Goal: Information Seeking & Learning: Learn about a topic

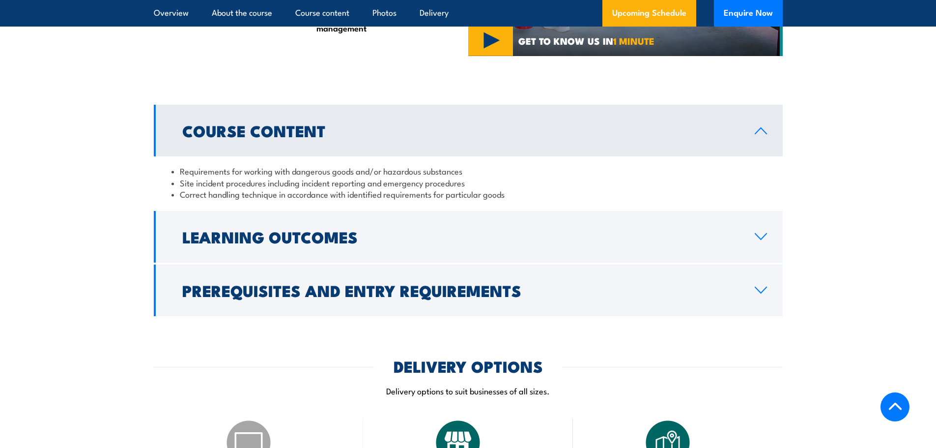
scroll to position [787, 0]
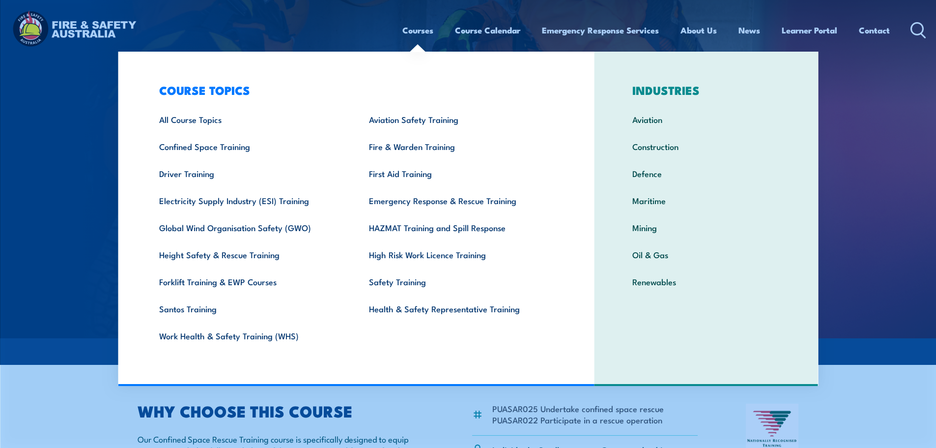
click at [413, 26] on link "Courses" at bounding box center [418, 30] width 31 height 26
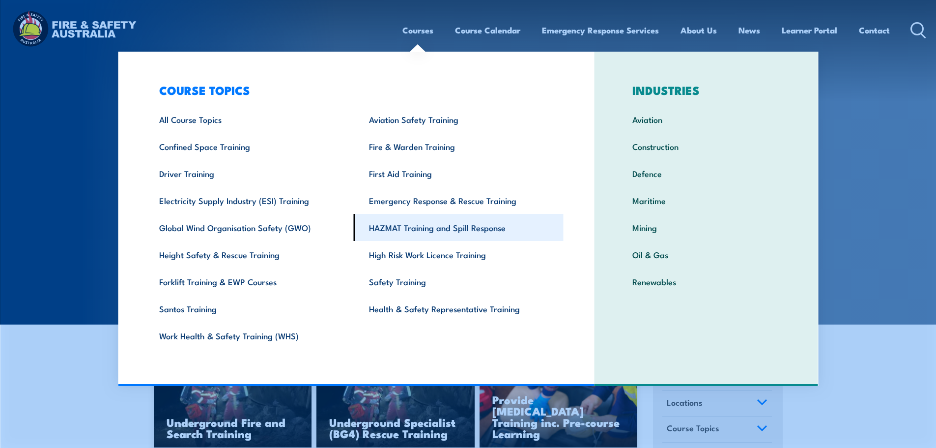
click at [441, 224] on link "HAZMAT Training and Spill Response" at bounding box center [459, 227] width 210 height 27
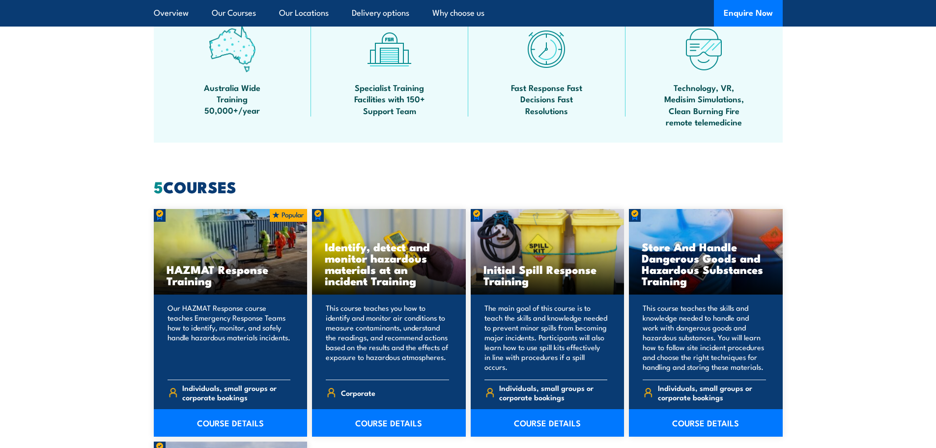
scroll to position [688, 0]
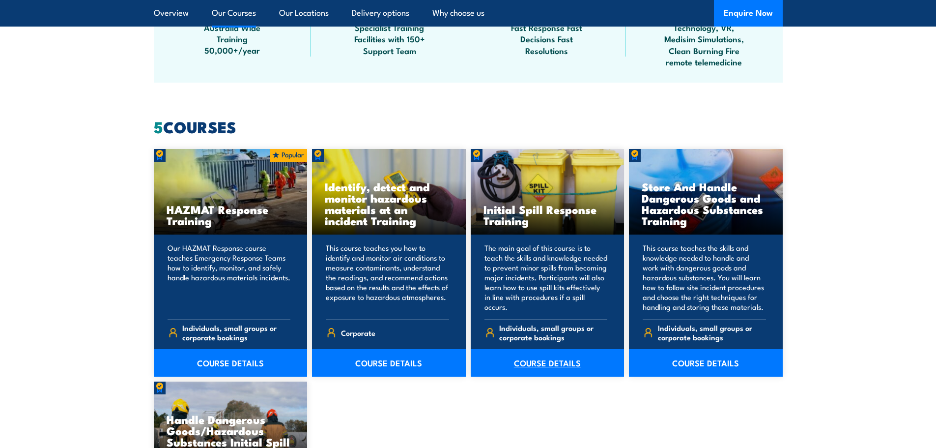
click at [553, 365] on link "COURSE DETAILS" at bounding box center [548, 363] width 154 height 28
